Goal: Task Accomplishment & Management: Complete application form

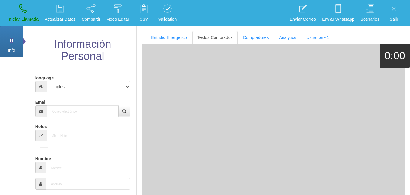
select select "4"
click at [73, 113] on input "Email" at bounding box center [83, 111] width 72 height 12
paste input "[EMAIL_ADDRESS][DOMAIN_NAME]"
type input "[EMAIL_ADDRESS][DOMAIN_NAME]"
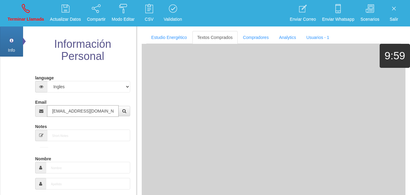
type input "13 Abr 1957"
type input "Comprador simple"
type input "Kitten"
select select "1"
type input "[PHONE_NUMBER]"
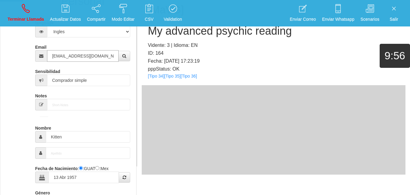
scroll to position [61, 0]
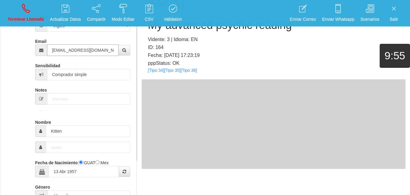
type input "[EMAIL_ADDRESS][DOMAIN_NAME]"
click at [51, 131] on input "Kitten" at bounding box center [88, 131] width 85 height 12
